Goal: Transaction & Acquisition: Download file/media

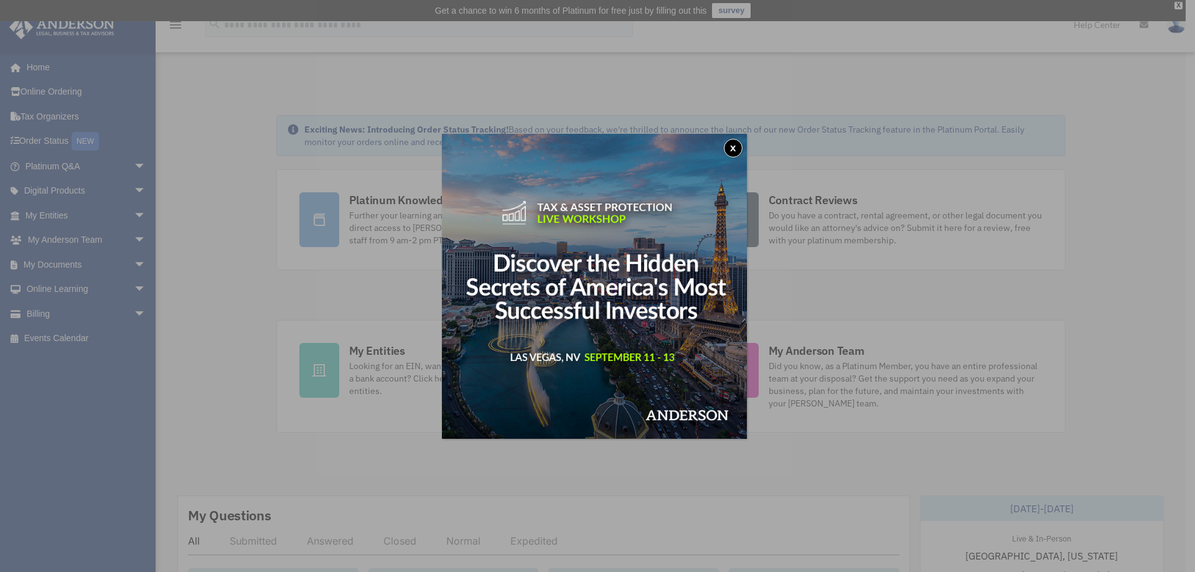
click at [739, 144] on button "x" at bounding box center [733, 148] width 19 height 19
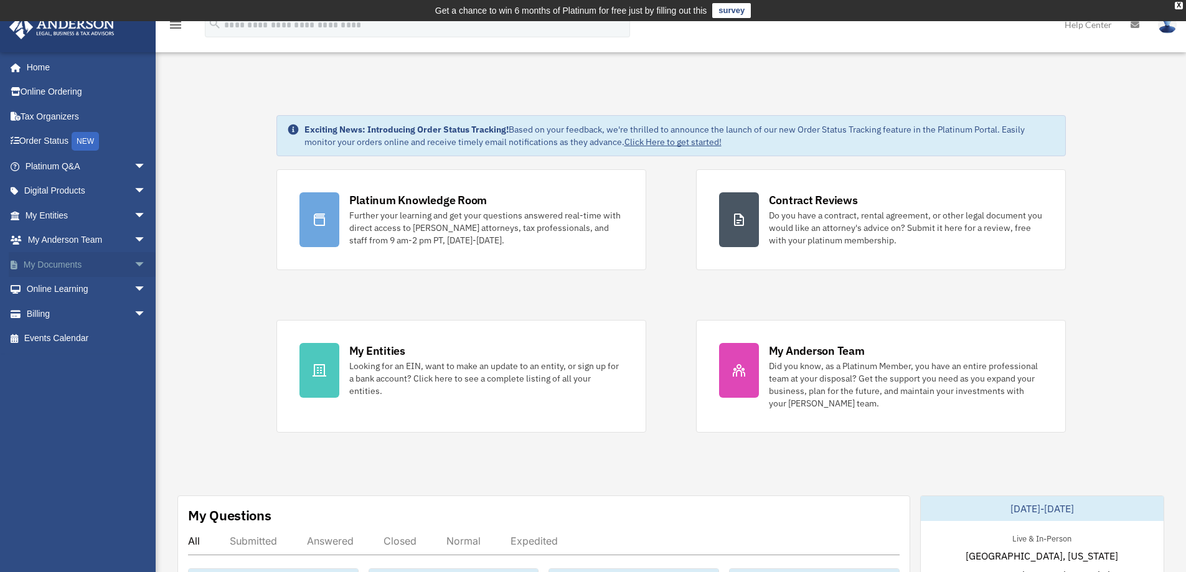
click at [55, 263] on link "My Documents arrow_drop_down" at bounding box center [87, 264] width 156 height 25
click span "arrow_drop_down"
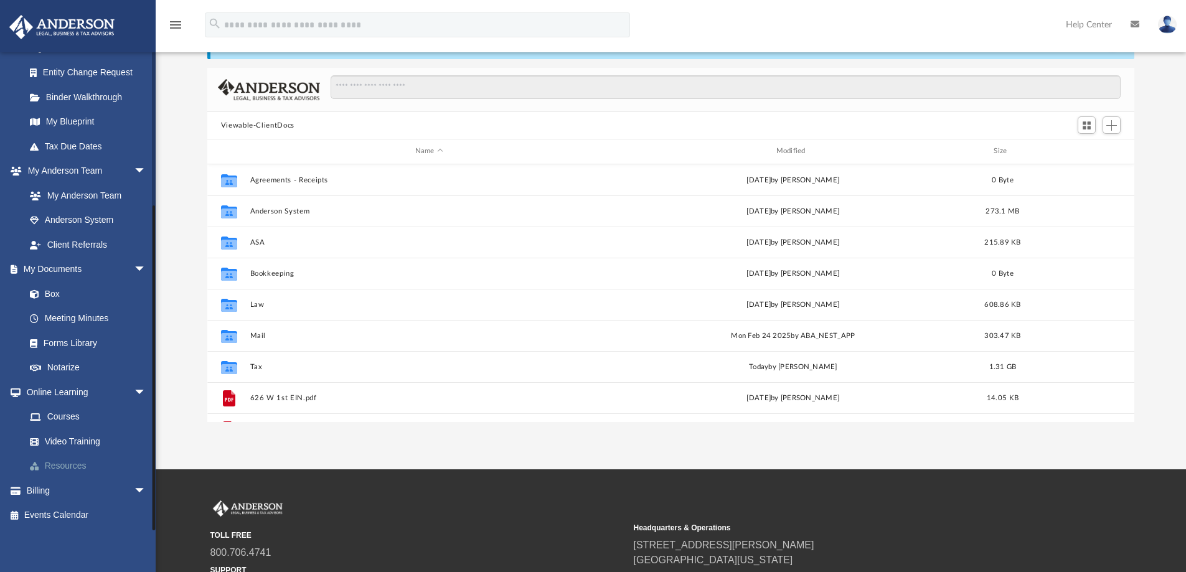
scroll to position [83, 0]
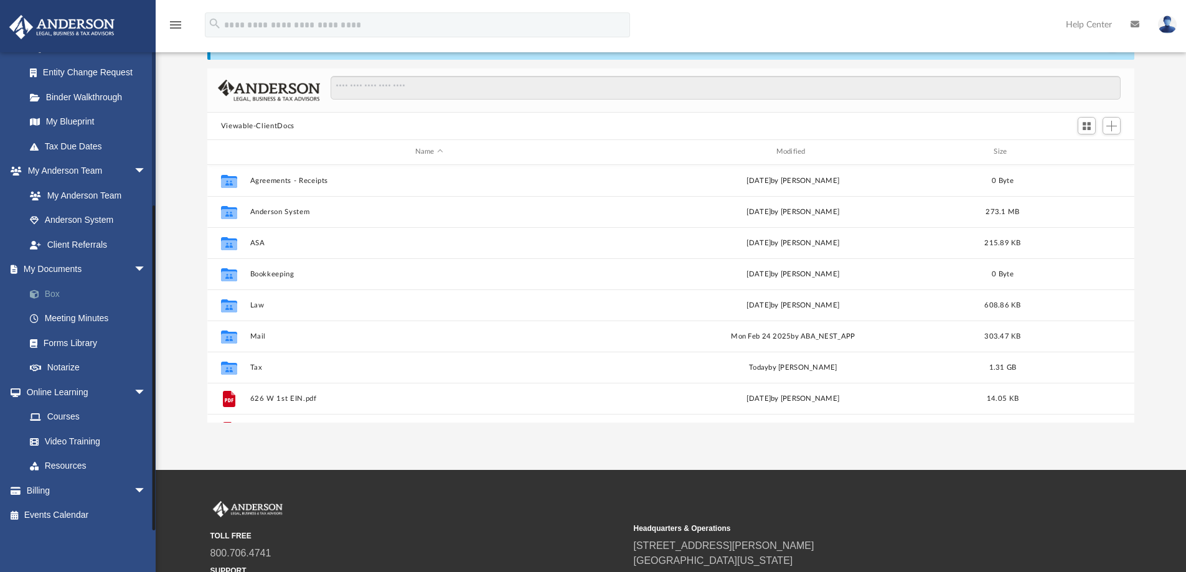
click at [53, 290] on link "Box" at bounding box center [91, 293] width 148 height 25
click at [190, 325] on div "Difficulty viewing your box folder? You can also access your account directly o…" at bounding box center [671, 224] width 1030 height 398
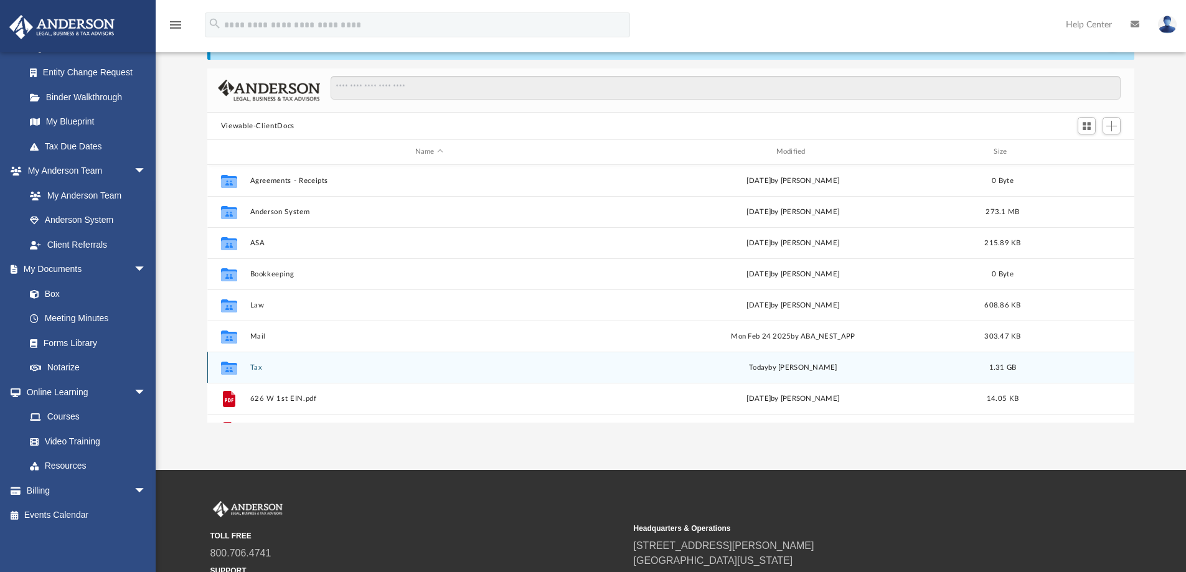
click at [208, 365] on div "Collaborated Folder Tax [DATE] by [PERSON_NAME] 1.31 GB" at bounding box center [670, 367] width 927 height 31
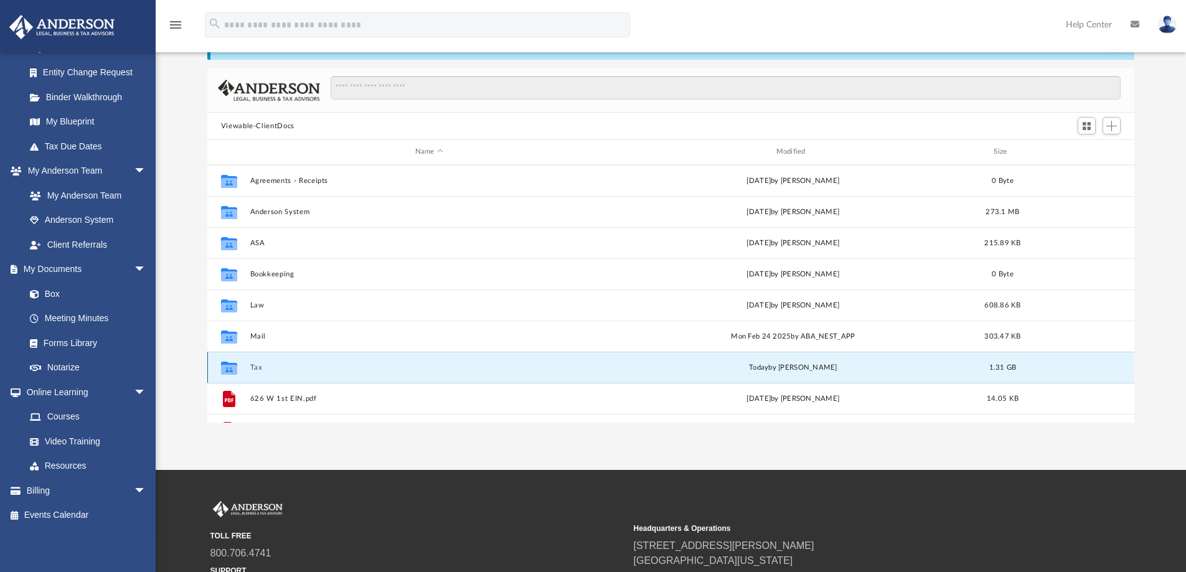
click at [233, 367] on icon "grid" at bounding box center [229, 369] width 16 height 10
click at [231, 367] on icon "grid" at bounding box center [229, 367] width 16 height 13
click at [1003, 363] on span "1.31 GB" at bounding box center [1001, 366] width 27 height 7
click at [798, 367] on div "[DATE] by [PERSON_NAME]" at bounding box center [793, 367] width 358 height 11
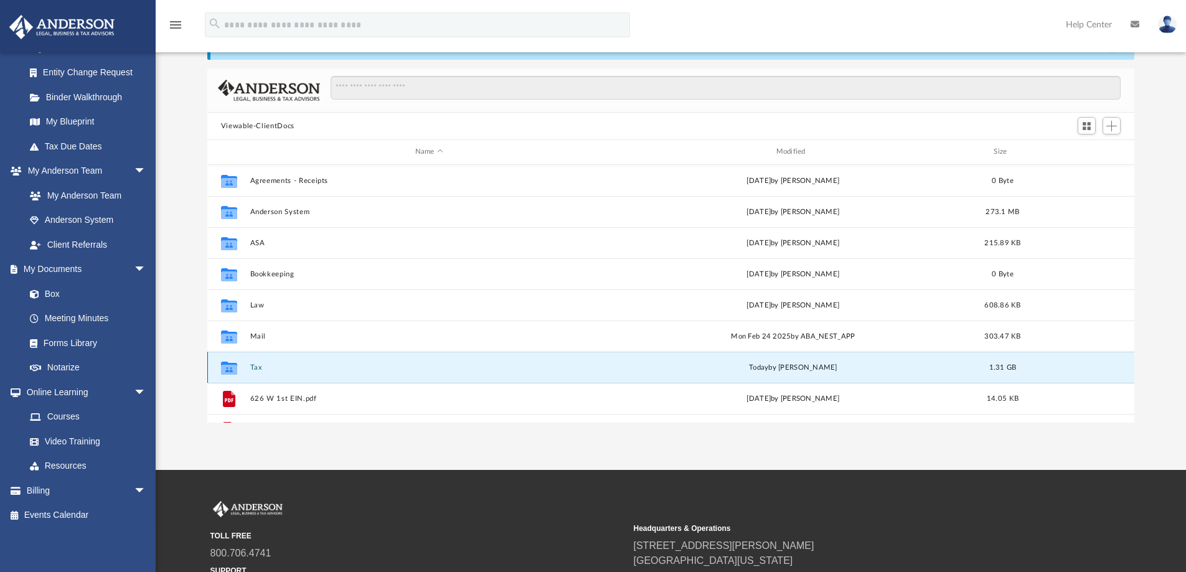
click at [234, 368] on icon "grid" at bounding box center [229, 369] width 16 height 10
click at [226, 361] on icon "Collaborated Folder" at bounding box center [229, 367] width 20 height 20
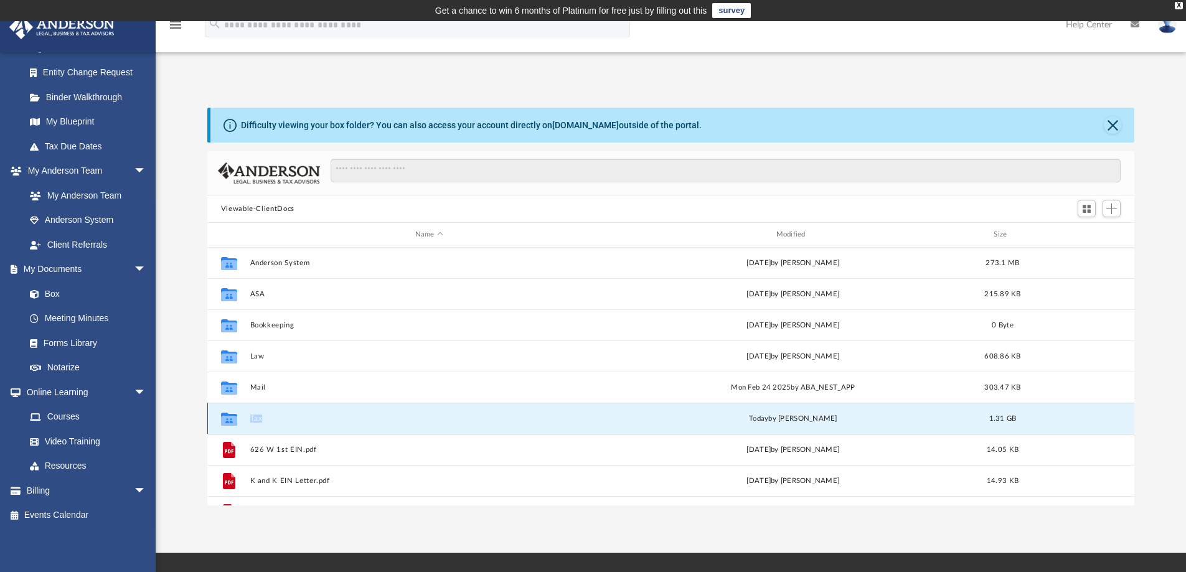
scroll to position [83, 0]
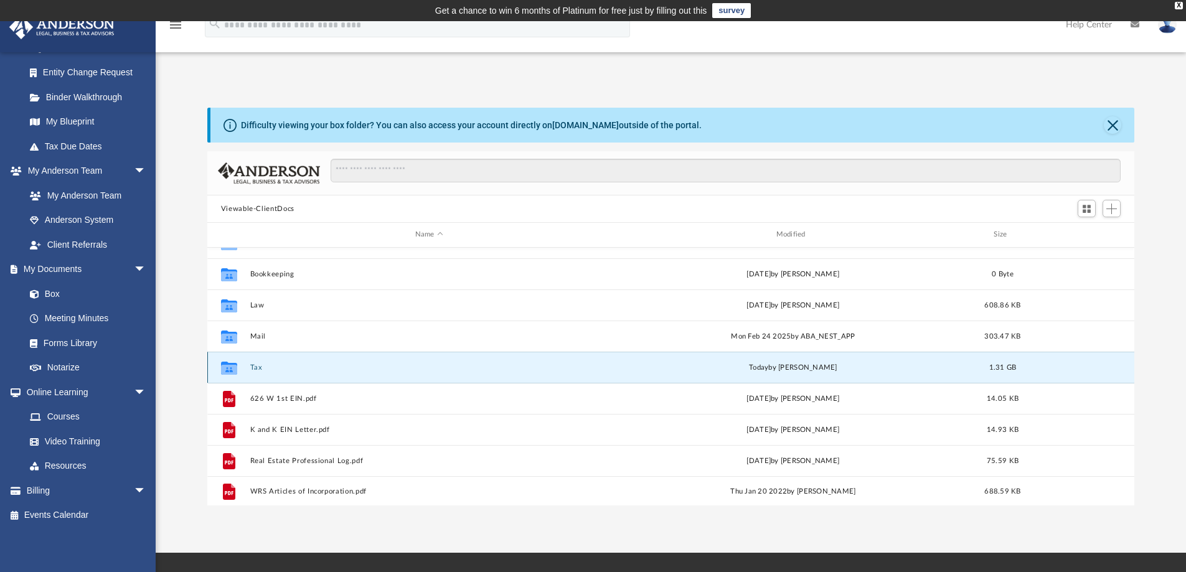
click at [227, 365] on icon "grid" at bounding box center [229, 369] width 16 height 10
click at [227, 370] on g "grid" at bounding box center [229, 367] width 16 height 13
click at [227, 370] on icon "grid" at bounding box center [229, 367] width 16 height 13
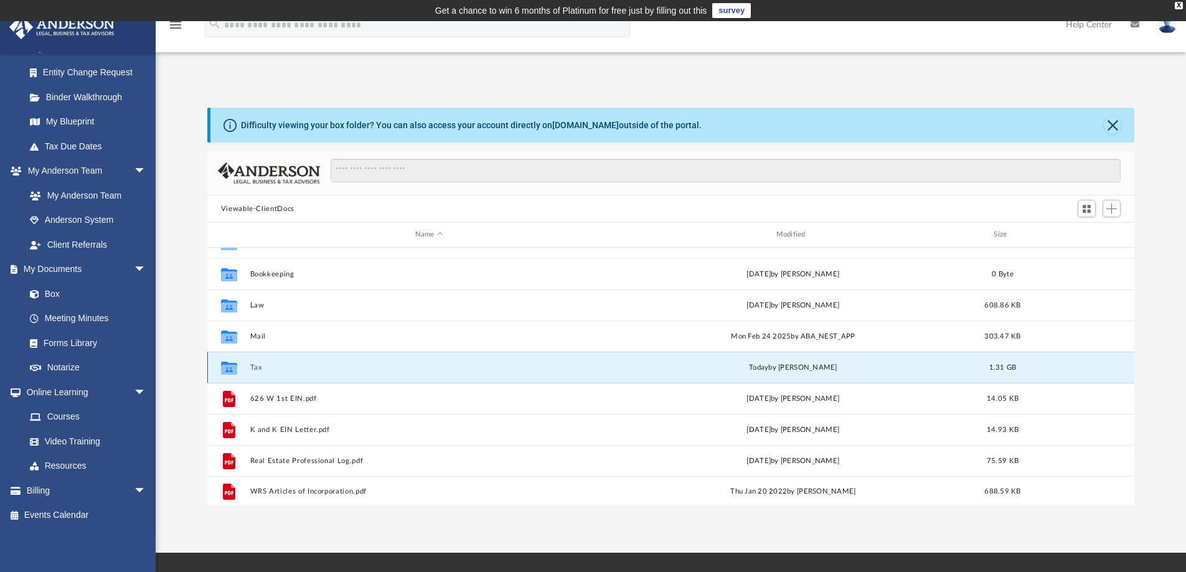
click at [227, 370] on icon "grid" at bounding box center [229, 367] width 16 height 13
click at [52, 293] on link "Box" at bounding box center [91, 293] width 148 height 25
click at [223, 371] on icon "grid" at bounding box center [229, 369] width 16 height 10
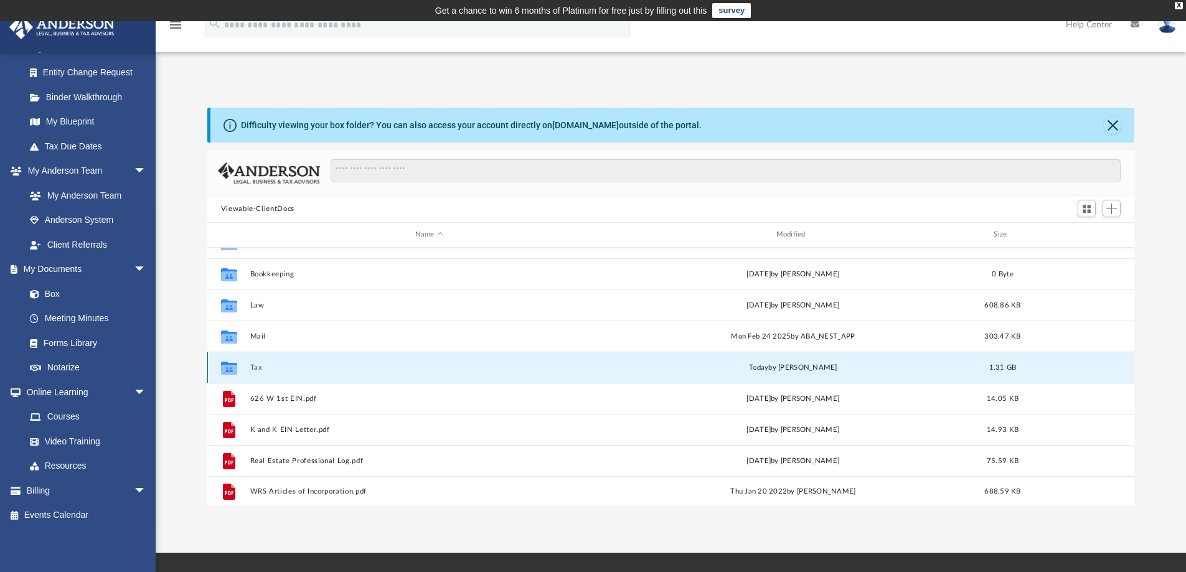
click at [246, 367] on div "Collaborated Folder Tax [DATE] by [PERSON_NAME] 1.31 GB" at bounding box center [670, 367] width 927 height 31
click at [243, 367] on div "Collaborated Folder" at bounding box center [228, 367] width 31 height 20
click at [225, 367] on icon "grid" at bounding box center [229, 369] width 16 height 10
click at [232, 368] on icon "grid" at bounding box center [229, 367] width 16 height 13
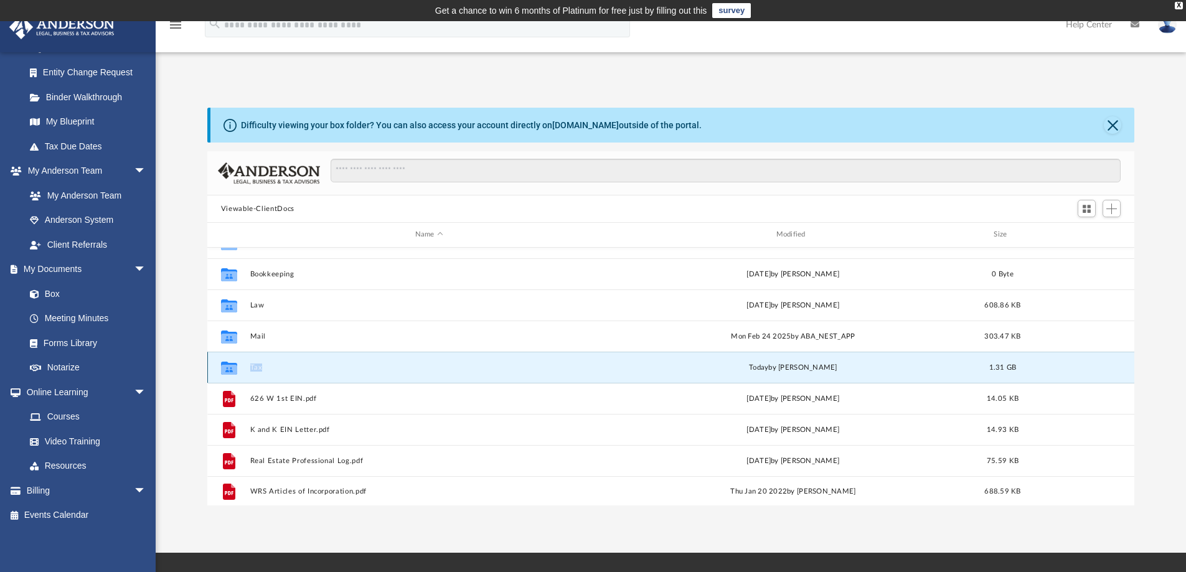
click at [232, 368] on icon "grid" at bounding box center [229, 367] width 16 height 13
click at [55, 266] on link "My Documents arrow_drop_down" at bounding box center [87, 269] width 156 height 25
click at [134, 268] on span "arrow_drop_down" at bounding box center [146, 270] width 25 height 26
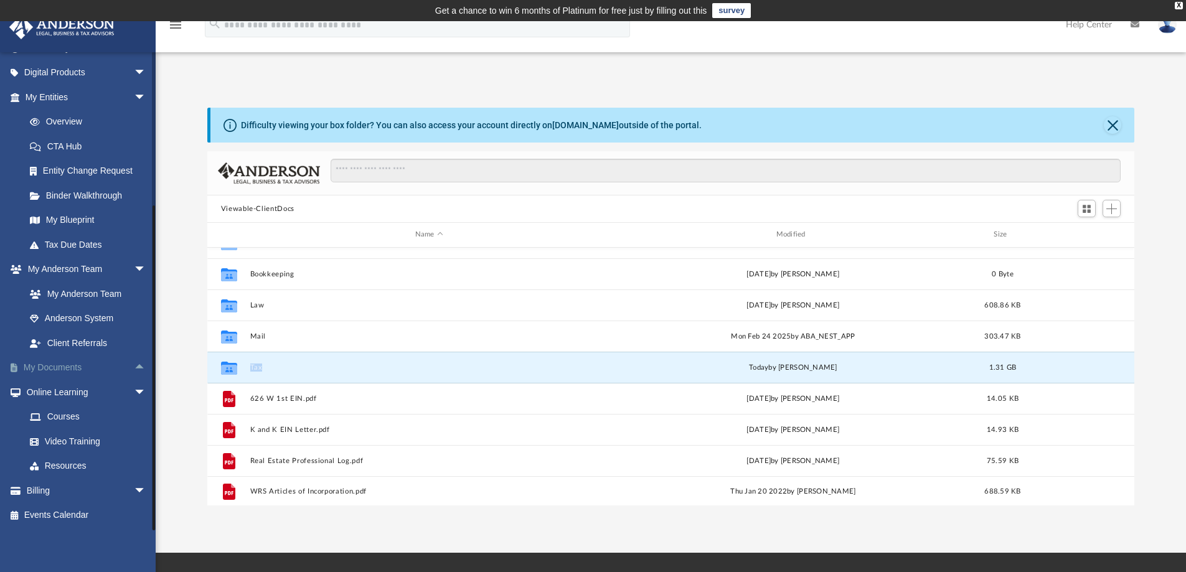
click at [134, 362] on span "arrow_drop_up" at bounding box center [146, 368] width 25 height 26
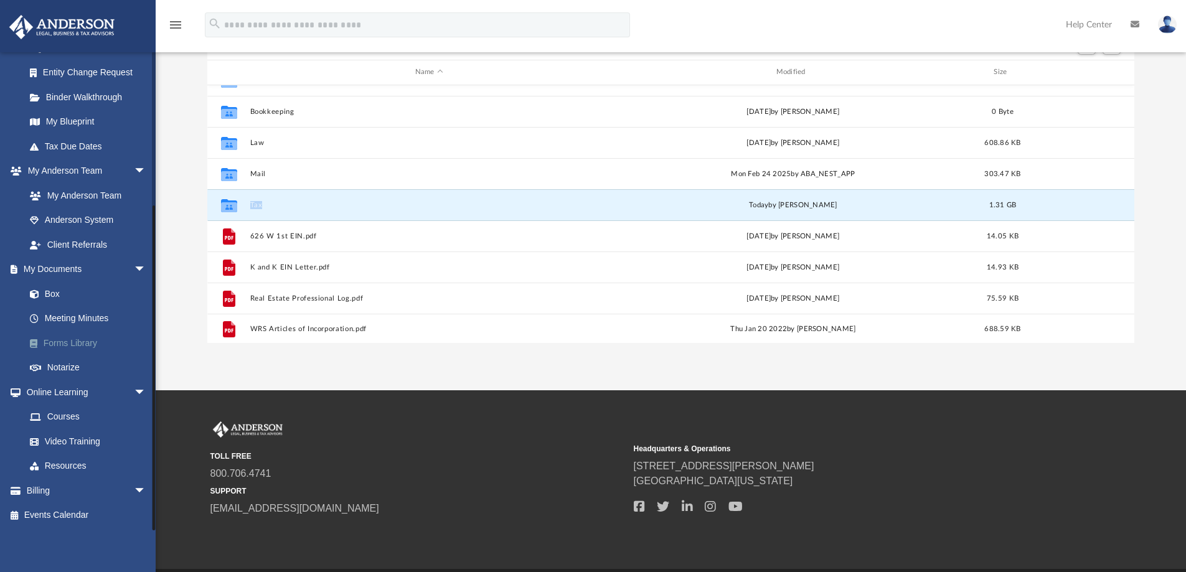
scroll to position [166, 0]
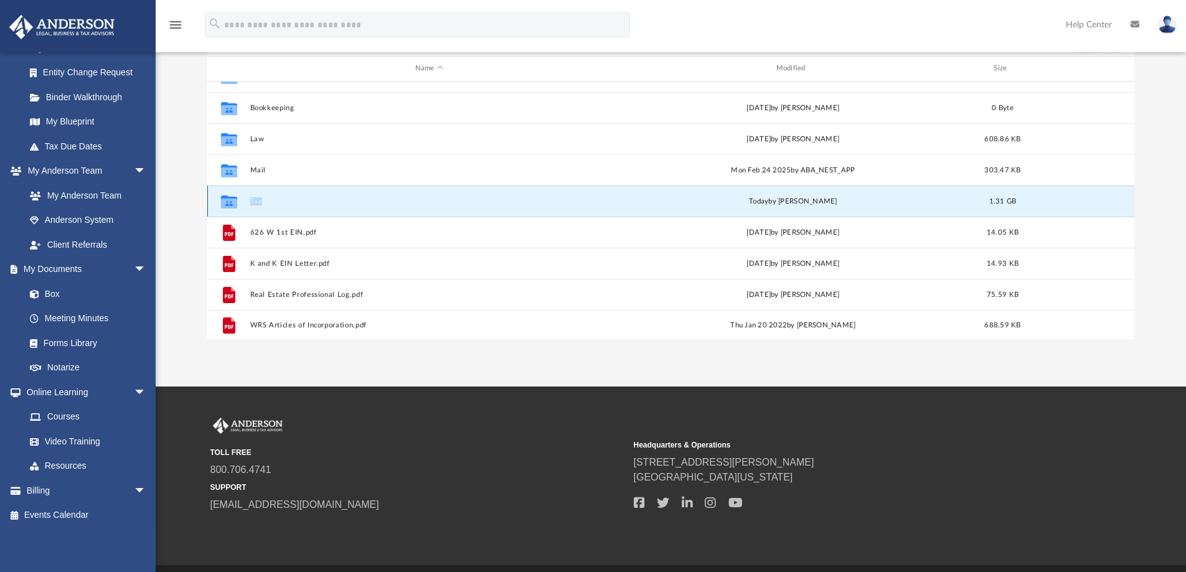
click at [297, 199] on button "Tax" at bounding box center [429, 201] width 358 height 8
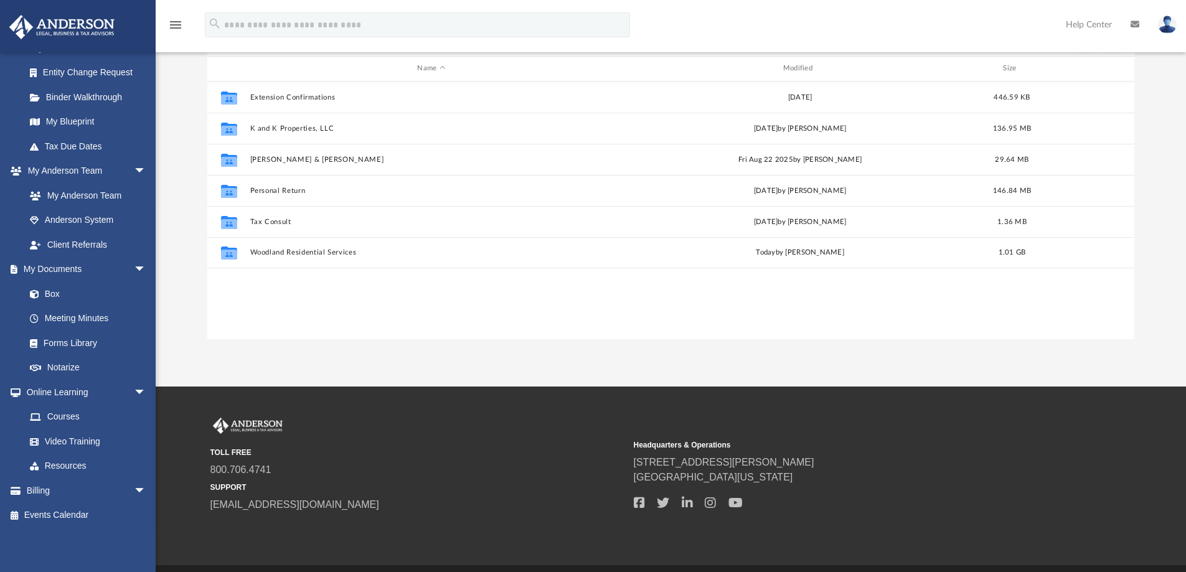
scroll to position [0, 0]
click at [339, 306] on div "Collaborated Folder Extension Confirmations Tue Jul 9 2024 446.59 KB Collaborat…" at bounding box center [670, 211] width 927 height 258
click at [319, 294] on div "Collaborated Folder Extension Confirmations Tue Jul 9 2024 446.59 KB Collaborat…" at bounding box center [670, 211] width 927 height 258
click at [316, 289] on div "Collaborated Folder Extension Confirmations Tue Jul 9 2024 446.59 KB Collaborat…" at bounding box center [670, 211] width 927 height 258
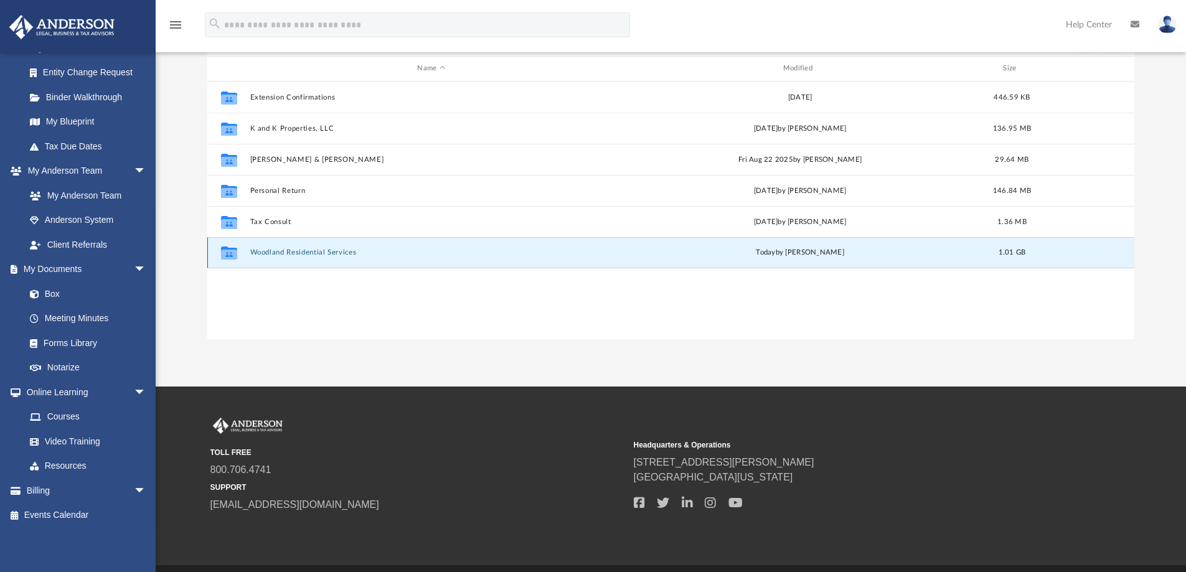
click at [309, 253] on button "Woodland Residential Services" at bounding box center [431, 252] width 363 height 8
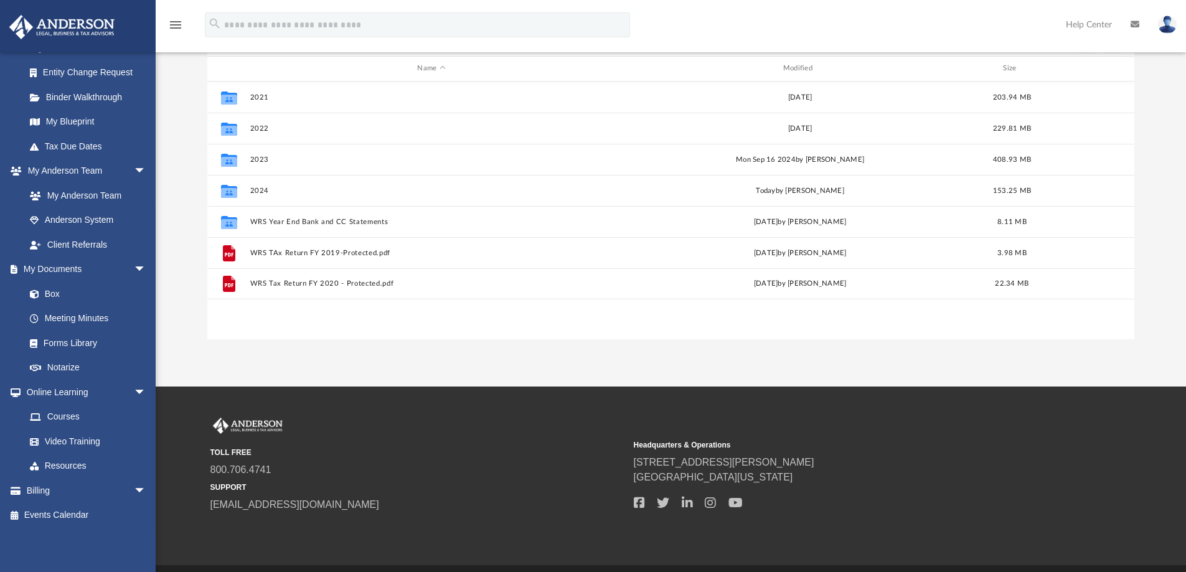
click at [363, 329] on div "Collaborated Folder 2021 Fri Sep 16 2022 203.94 MB Collaborated Folder 2022 Mon…" at bounding box center [670, 211] width 927 height 258
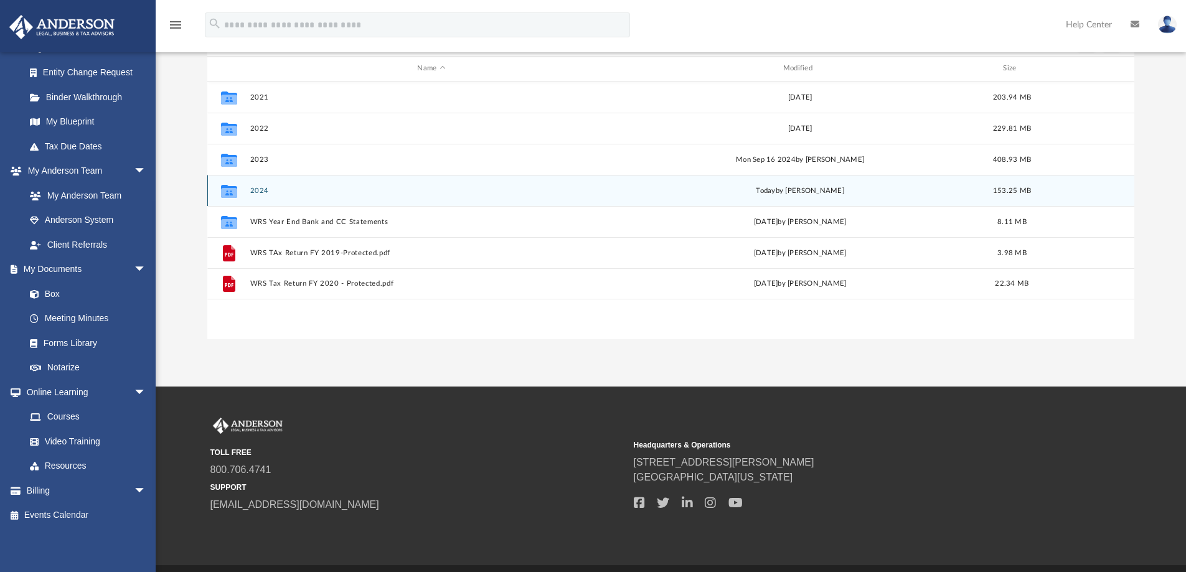
click at [235, 191] on icon "grid" at bounding box center [229, 192] width 16 height 10
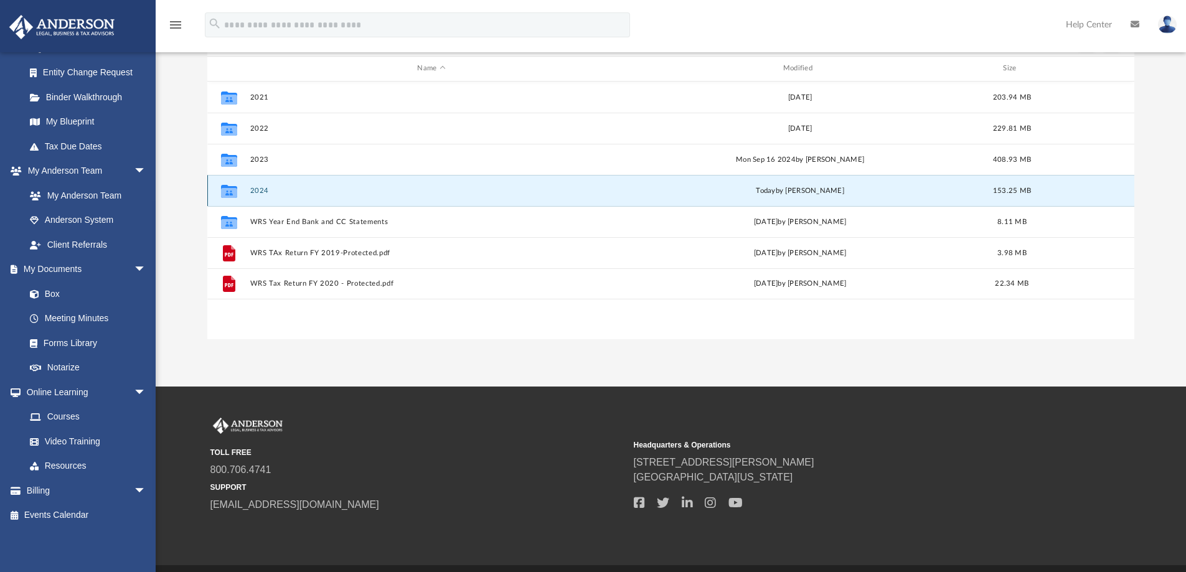
click at [222, 190] on icon "grid" at bounding box center [229, 192] width 16 height 10
click at [483, 192] on button "2024" at bounding box center [431, 191] width 363 height 8
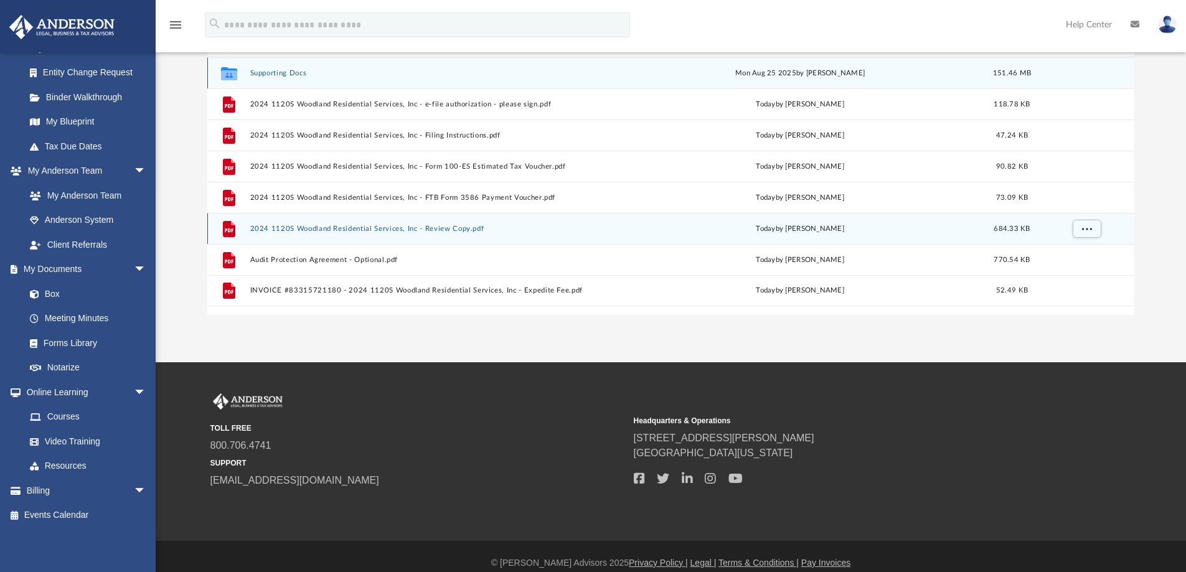
scroll to position [204, 0]
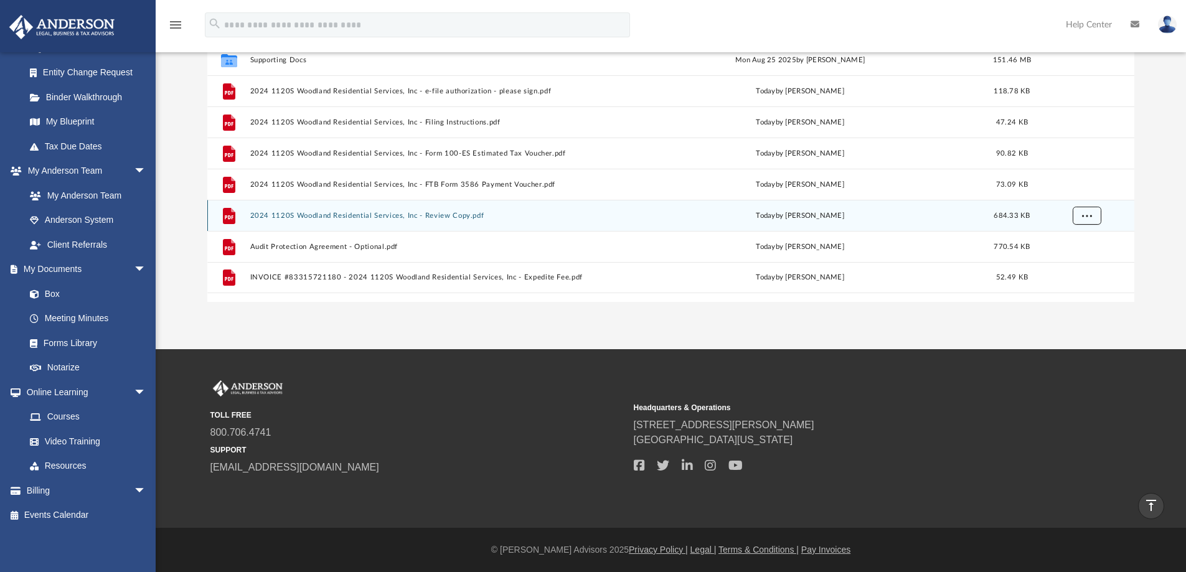
click at [1090, 212] on span "More options" at bounding box center [1086, 215] width 10 height 7
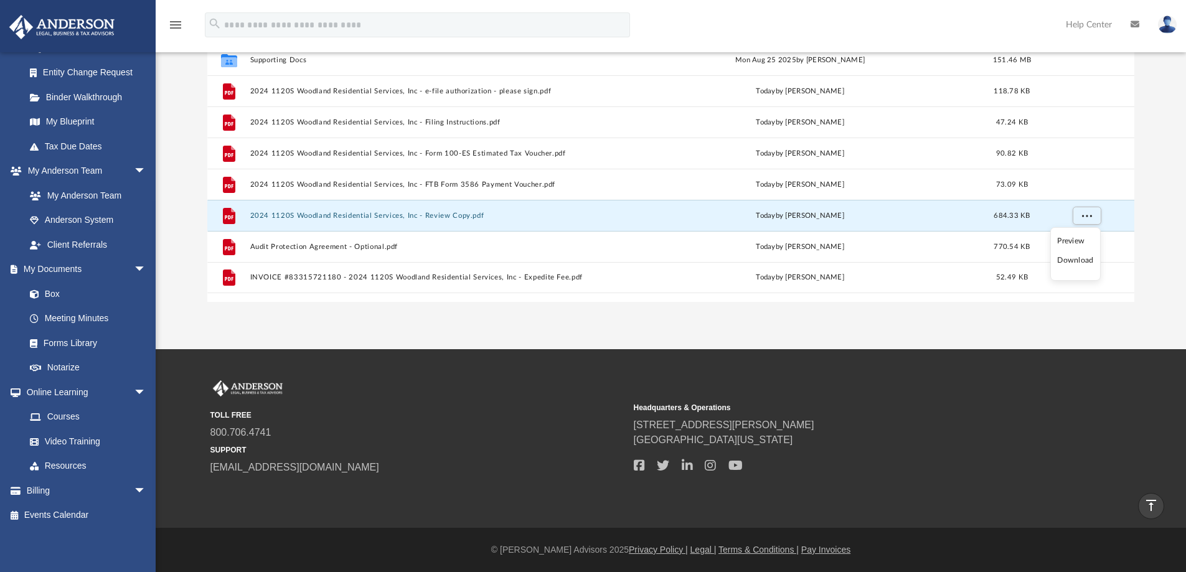
click at [1067, 263] on li "Download" at bounding box center [1075, 260] width 36 height 13
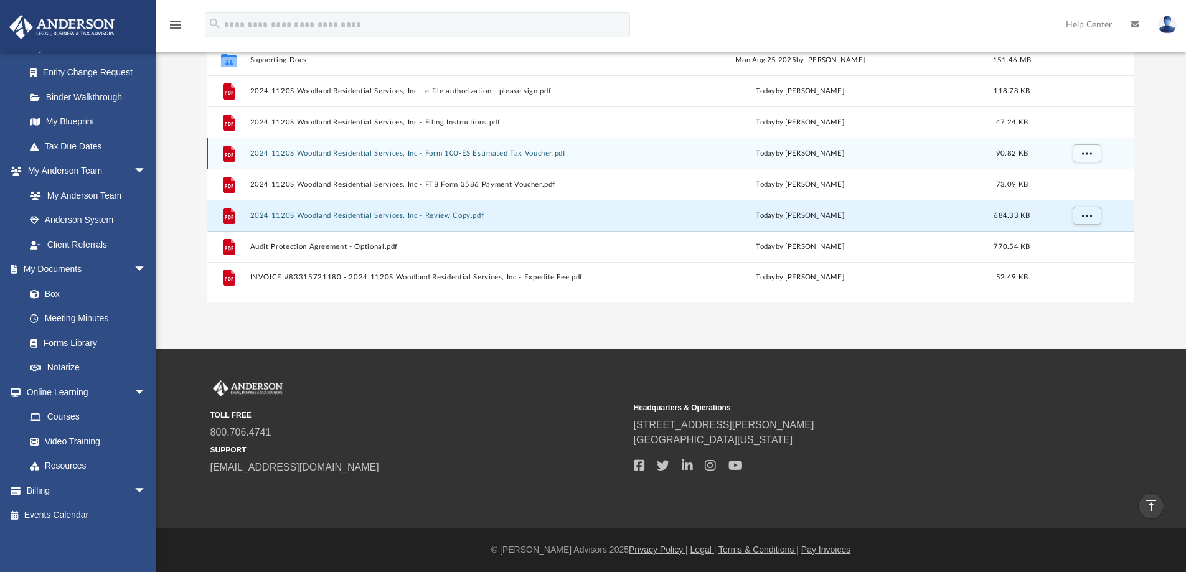
click at [487, 148] on div "File 2024 1120S Woodland Residential Services, Inc - Form 100-ES Estimated Tax …" at bounding box center [670, 153] width 927 height 31
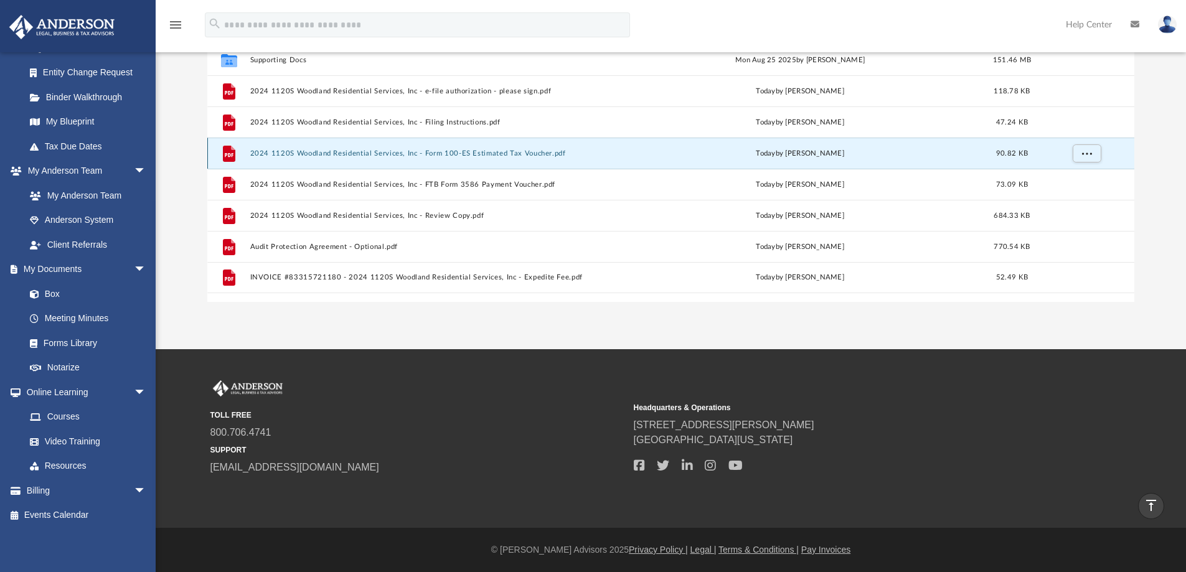
click at [530, 156] on button "2024 1120S Woodland Residential Services, Inc - Form 100-ES Estimated Tax Vouch…" at bounding box center [431, 153] width 363 height 8
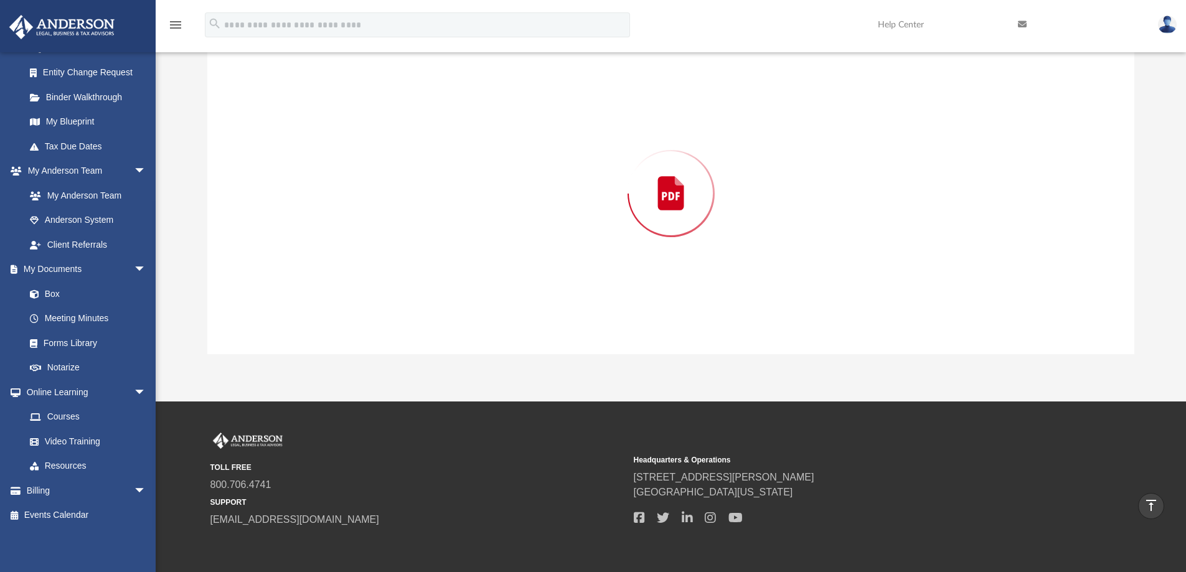
click at [530, 156] on div "Preview" at bounding box center [670, 193] width 927 height 321
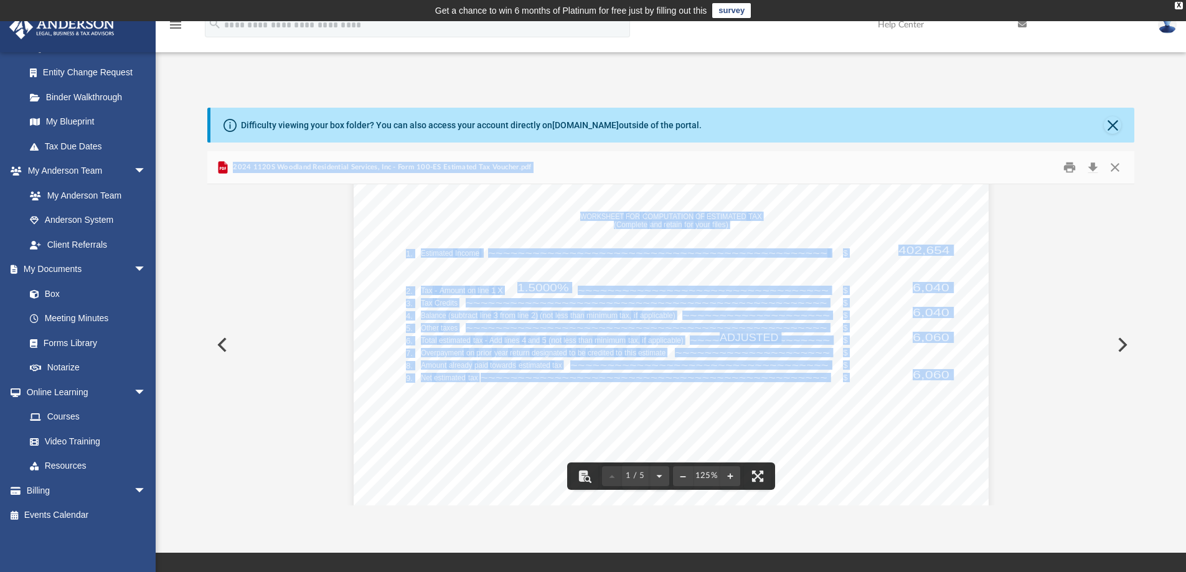
scroll to position [0, 0]
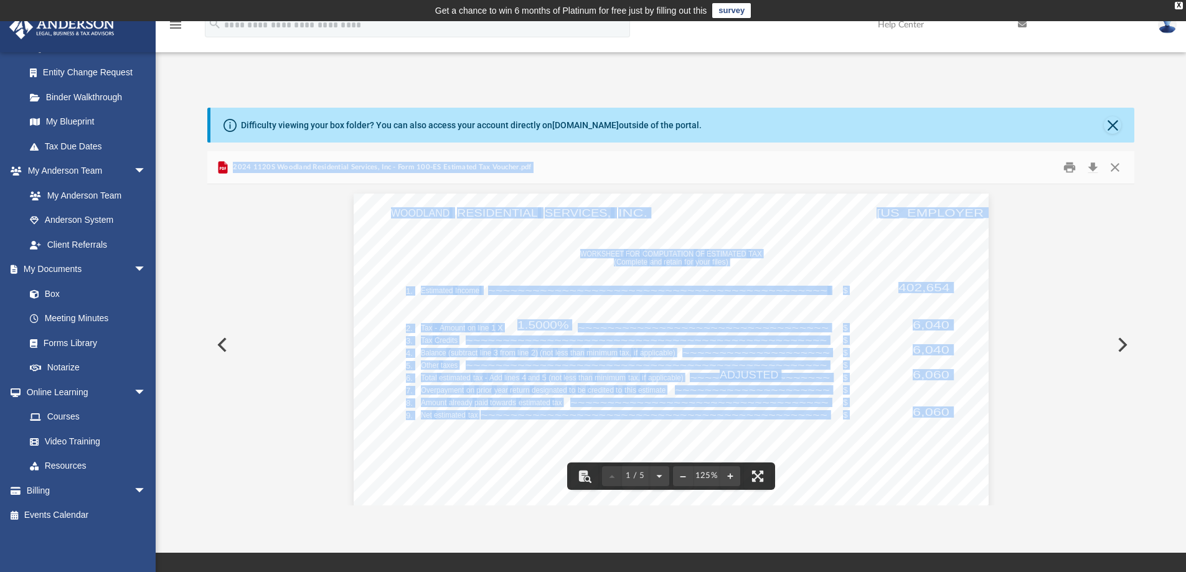
click at [1116, 125] on button "Close" at bounding box center [1111, 124] width 17 height 17
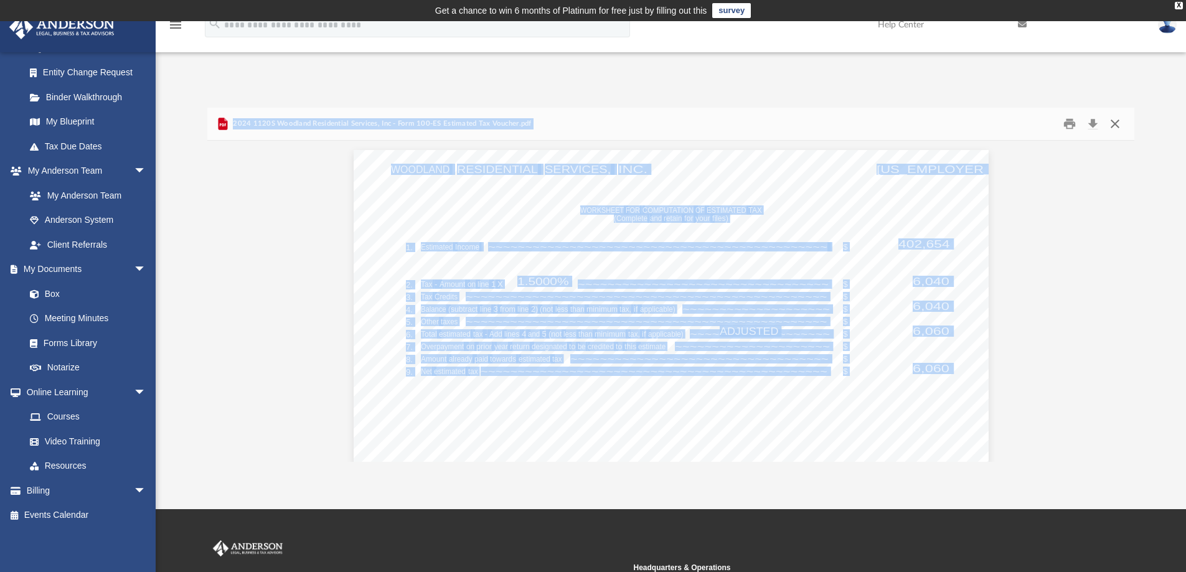
click at [1115, 125] on button "Close" at bounding box center [1114, 124] width 22 height 19
